Goal: Task Accomplishment & Management: Use online tool/utility

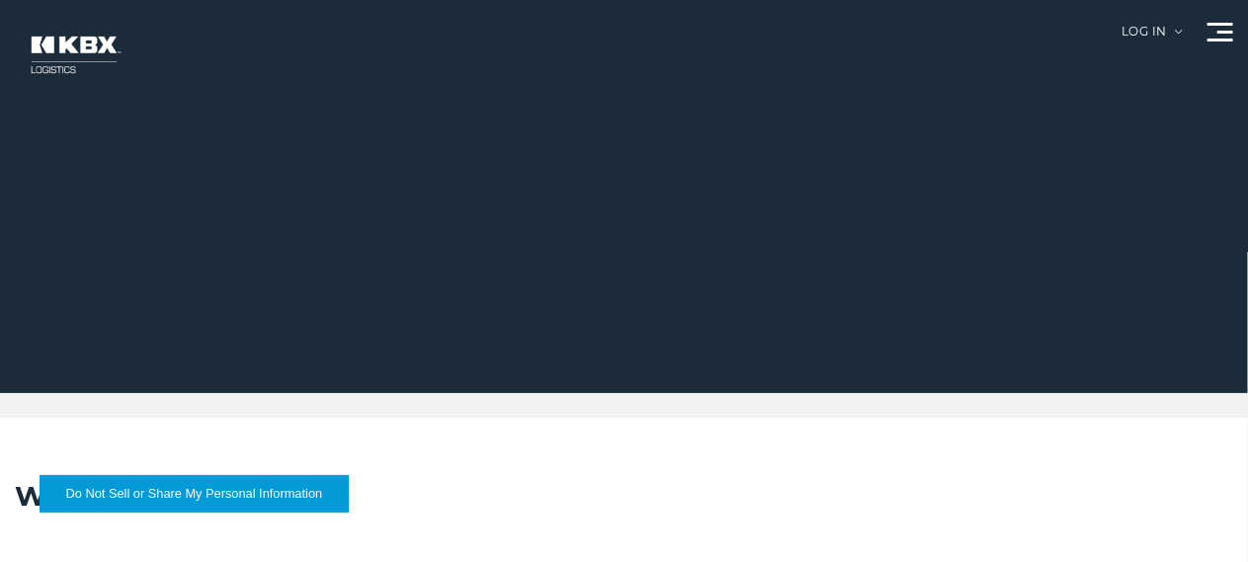
click at [1121, 46] on div "Log in" at bounding box center [1151, 39] width 61 height 27
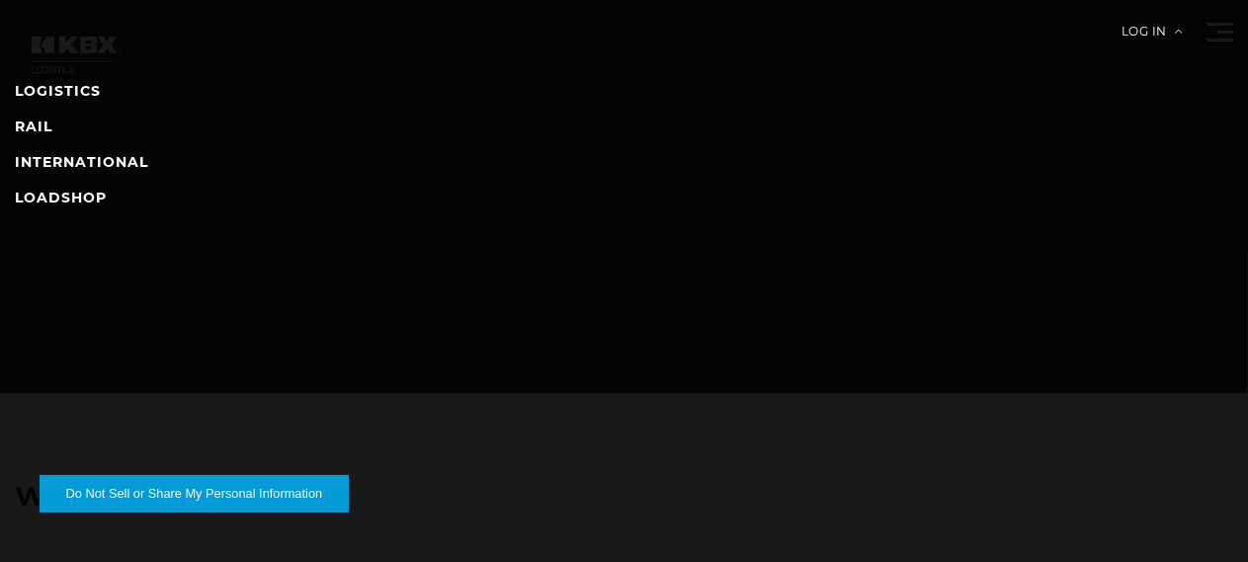
click at [1121, 45] on div "Log in" at bounding box center [1151, 39] width 61 height 27
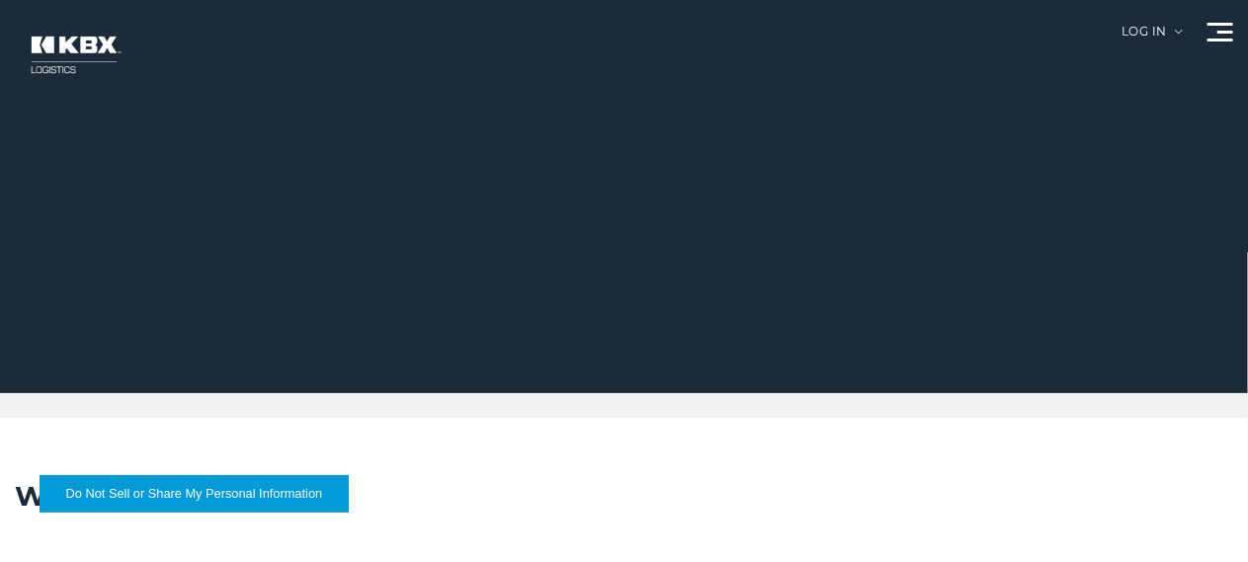
click at [1121, 45] on div "Log in" at bounding box center [1151, 39] width 61 height 27
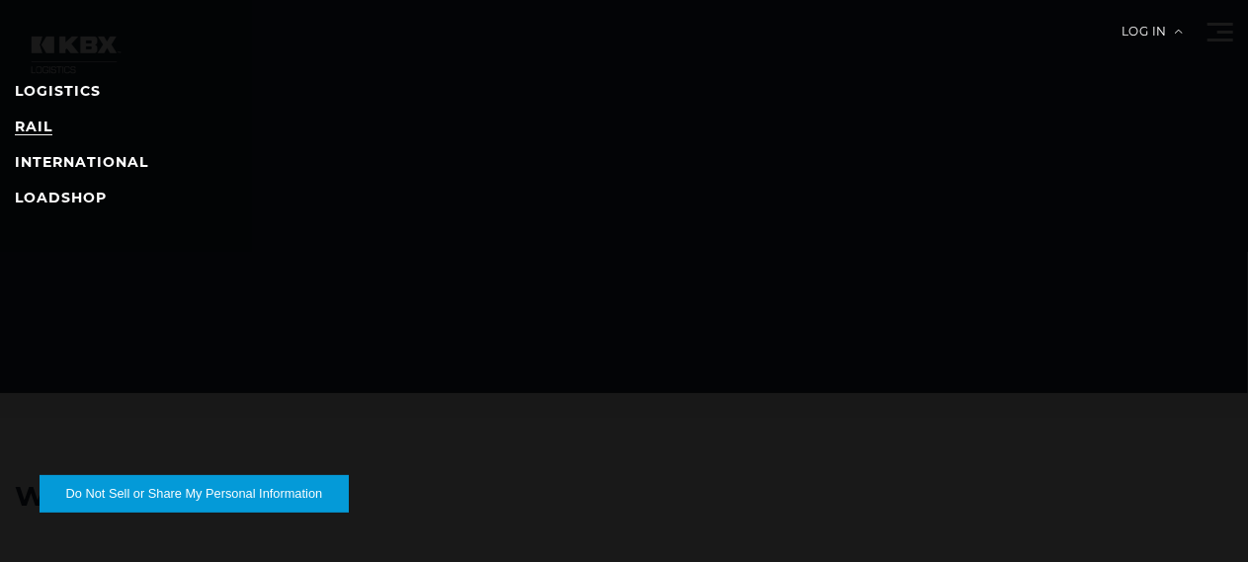
click at [52, 127] on link "RAIL" at bounding box center [34, 127] width 38 height 18
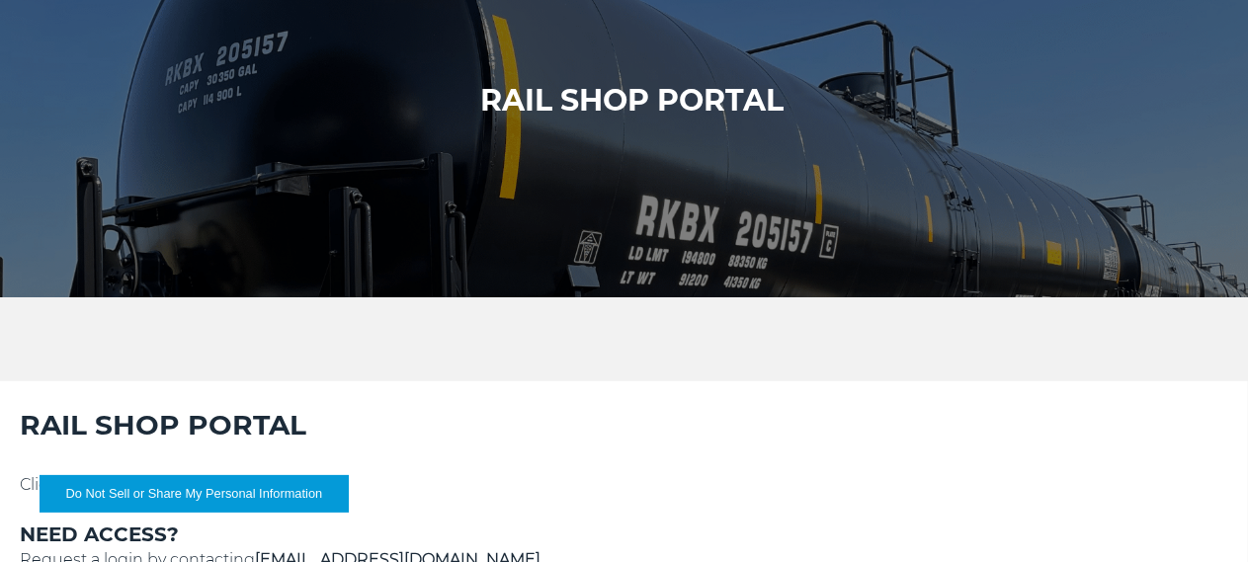
scroll to position [296, 0]
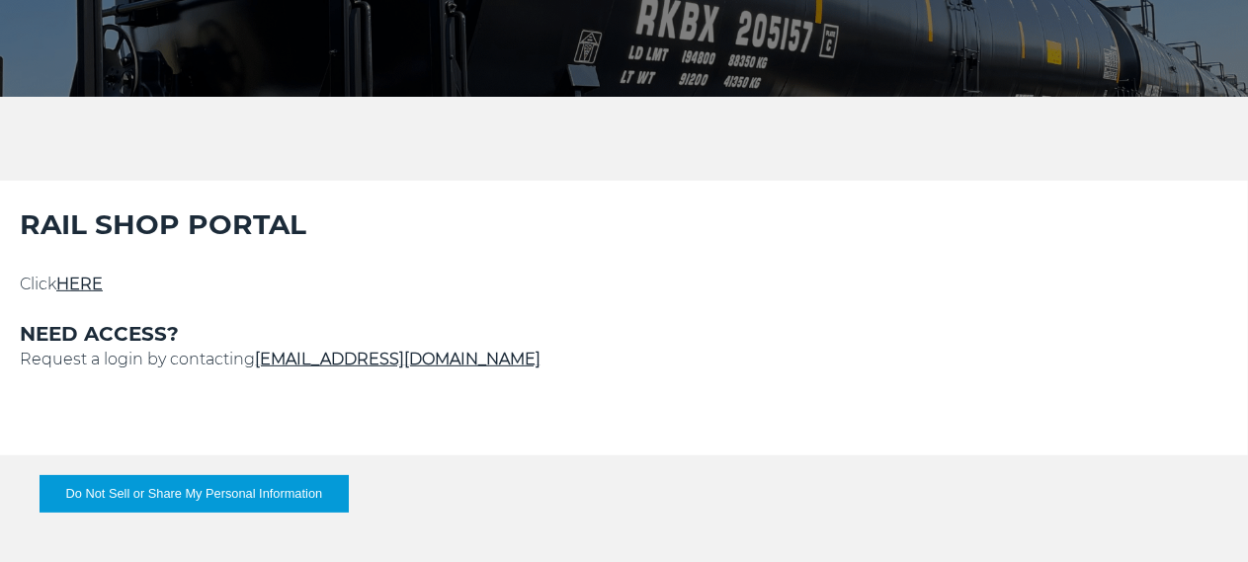
click at [103, 293] on link "HERE" at bounding box center [79, 284] width 46 height 19
